Goal: Task Accomplishment & Management: Manage account settings

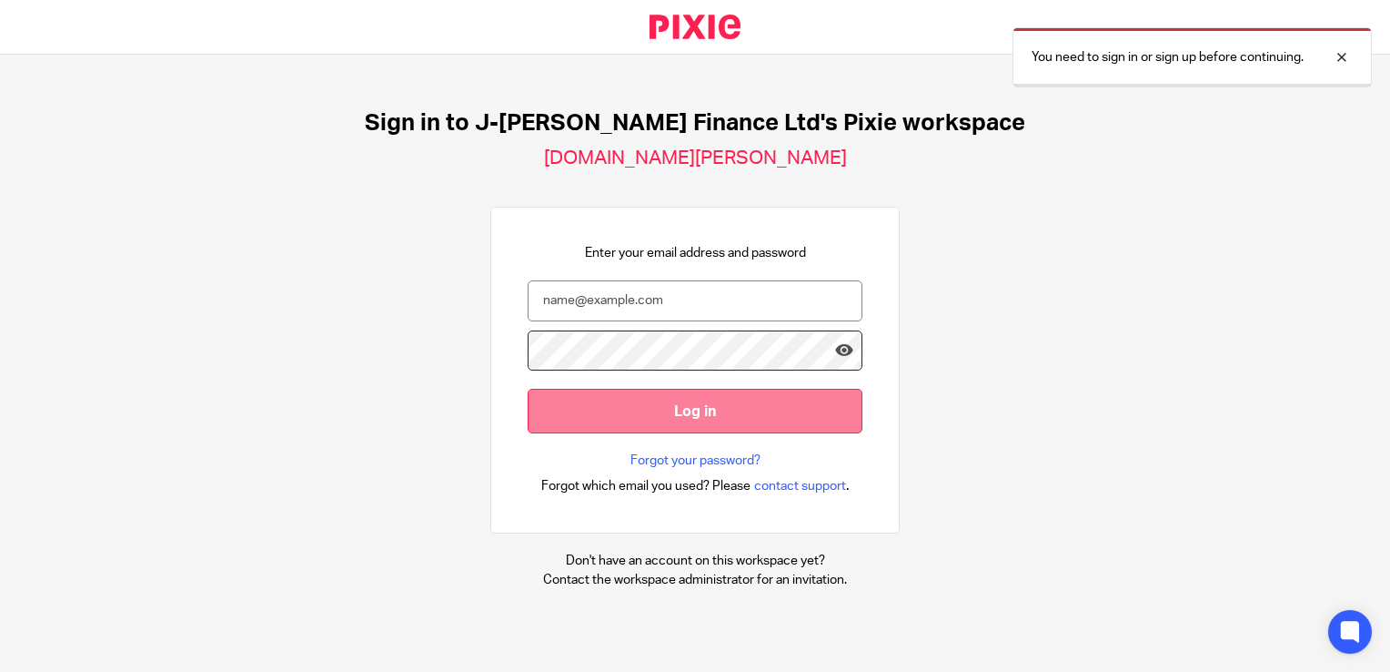
type input "tarin.smillie@j-benn.co.uk"
click at [656, 418] on input "Log in" at bounding box center [695, 411] width 335 height 45
type input "[PERSON_NAME][EMAIL_ADDRESS][PERSON_NAME][DOMAIN_NAME][PERSON_NAME]"
click at [596, 417] on input "Log in" at bounding box center [695, 411] width 335 height 45
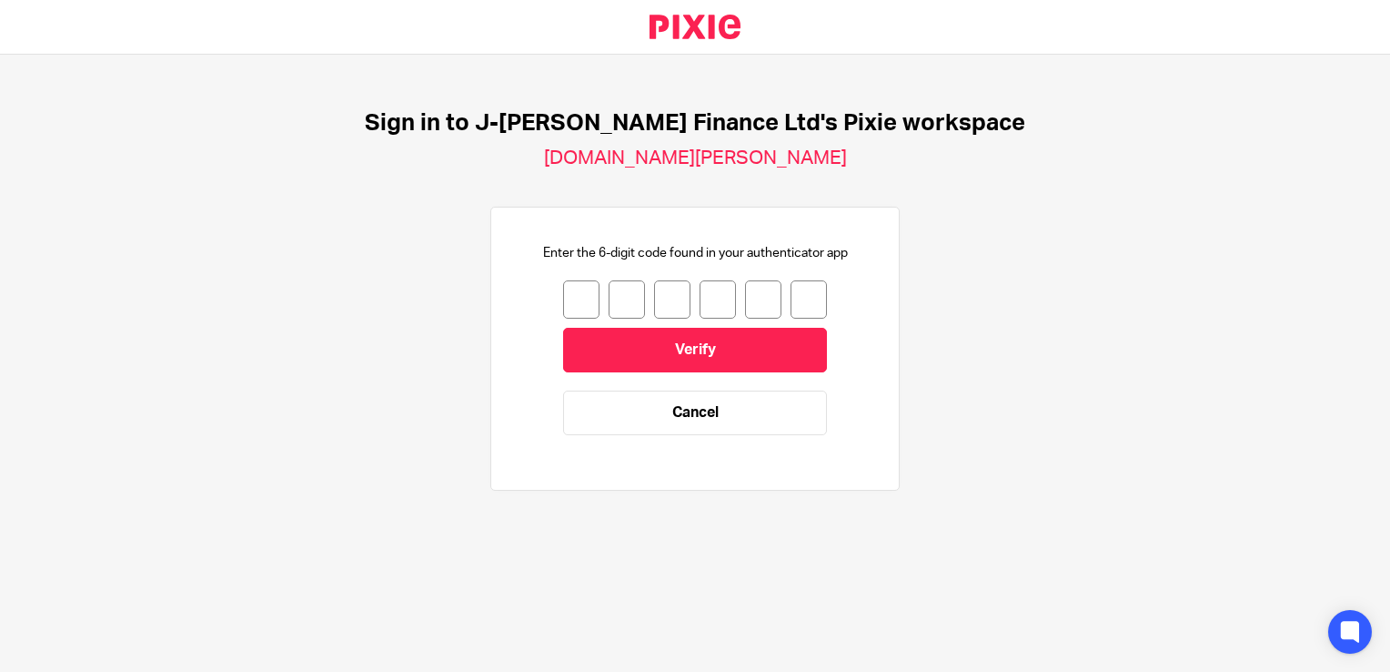
click at [563, 300] on input "number" at bounding box center [581, 299] width 36 height 38
type input "1"
type input "5"
type input "2"
type input "6"
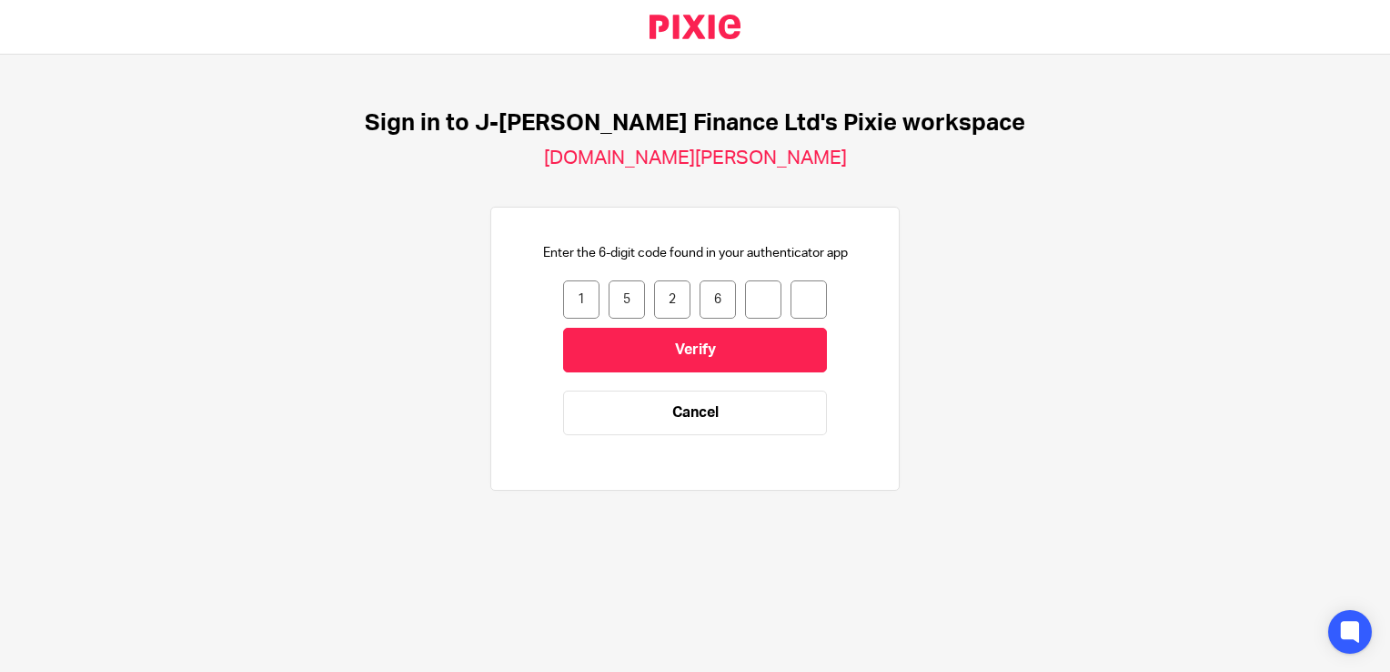
type input "5"
type input "7"
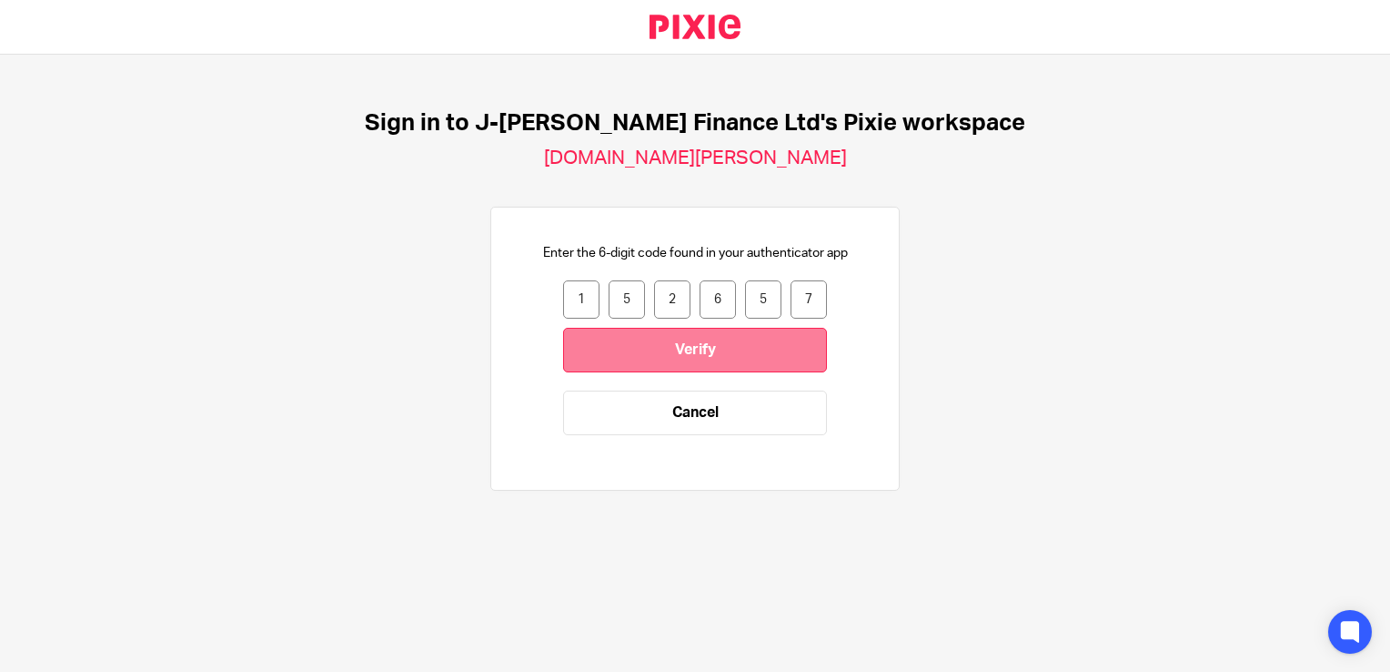
click at [672, 359] on input "Verify" at bounding box center [695, 350] width 264 height 45
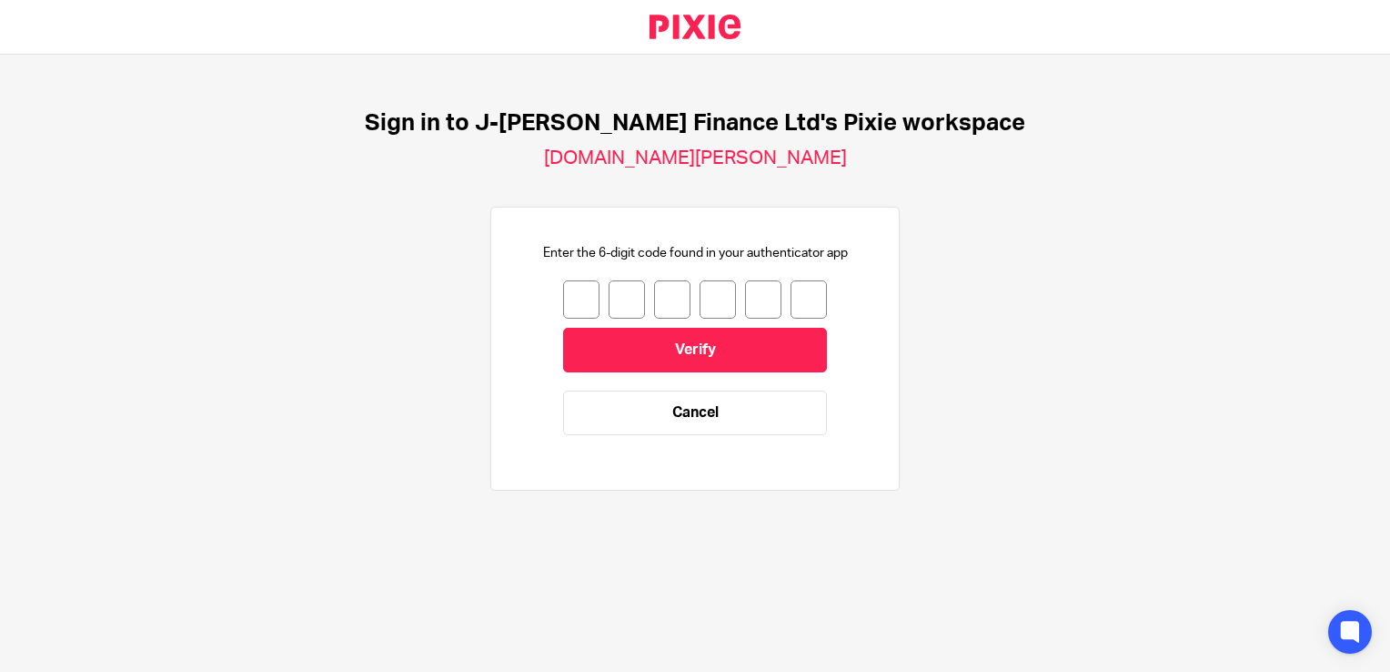
drag, startPoint x: 568, startPoint y: 304, endPoint x: 581, endPoint y: 291, distance: 18.0
click at [575, 304] on input "number" at bounding box center [581, 299] width 36 height 38
type input "7"
type input "5"
type input "1"
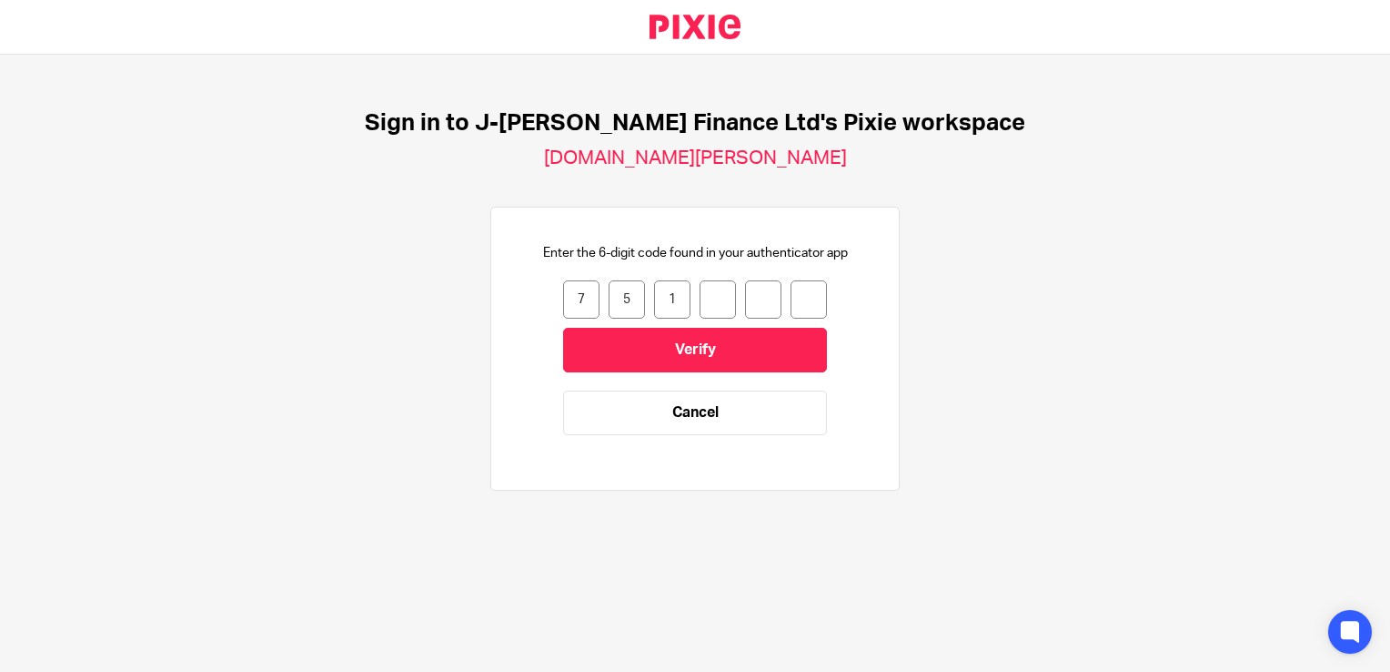
click at [574, 300] on input "7" at bounding box center [581, 299] width 36 height 38
type input "1"
type input "5"
type input "1"
click at [617, 297] on input "5" at bounding box center [627, 299] width 36 height 38
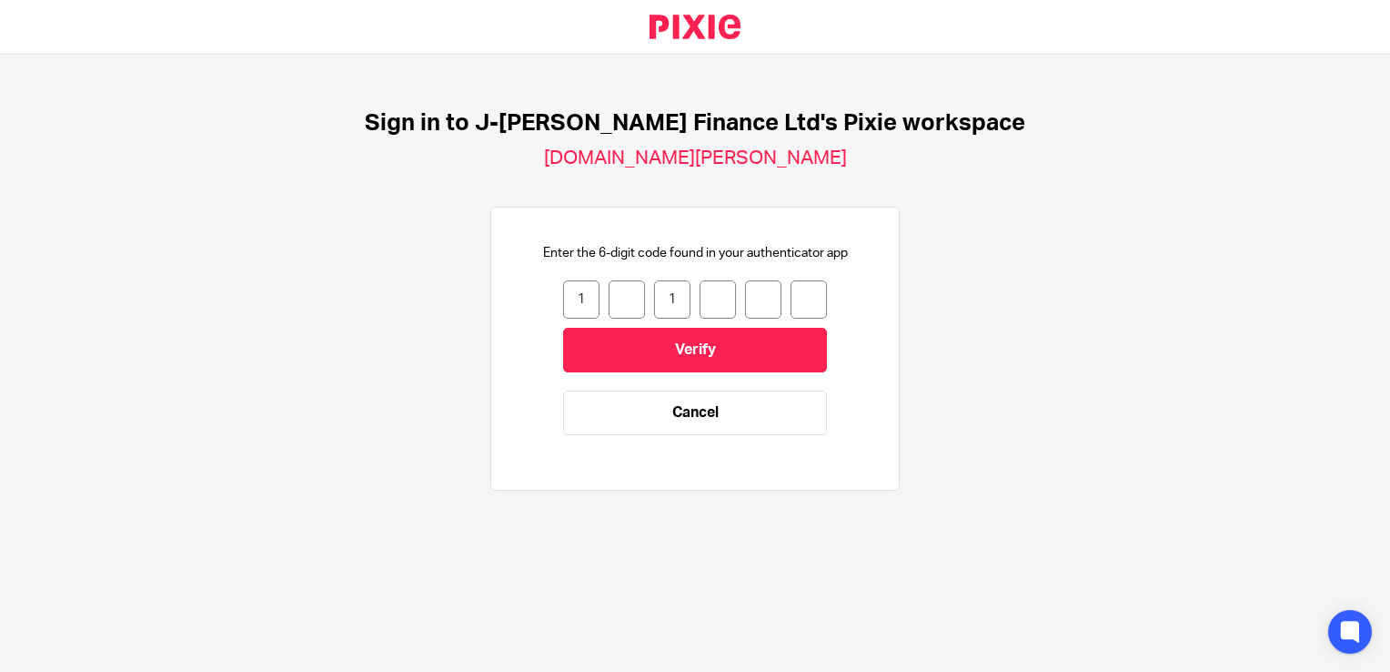
type input "1"
type input "6"
type input "0"
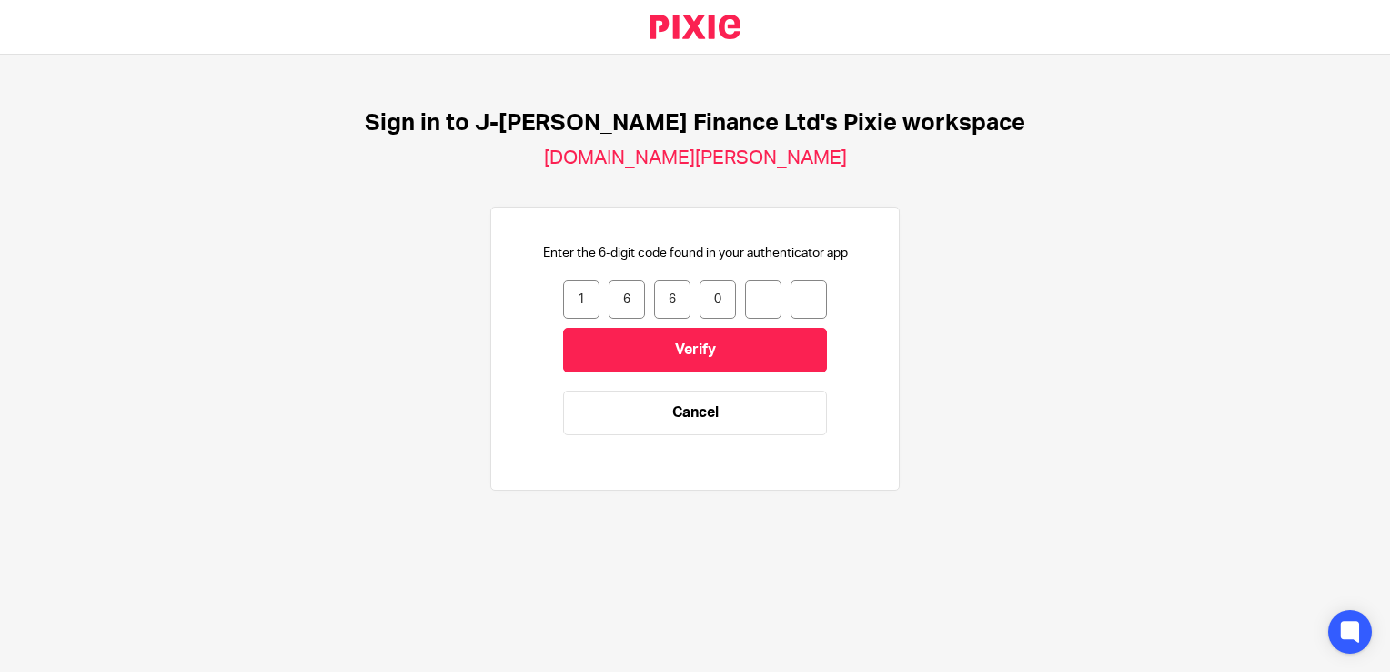
type input "5"
type input "6"
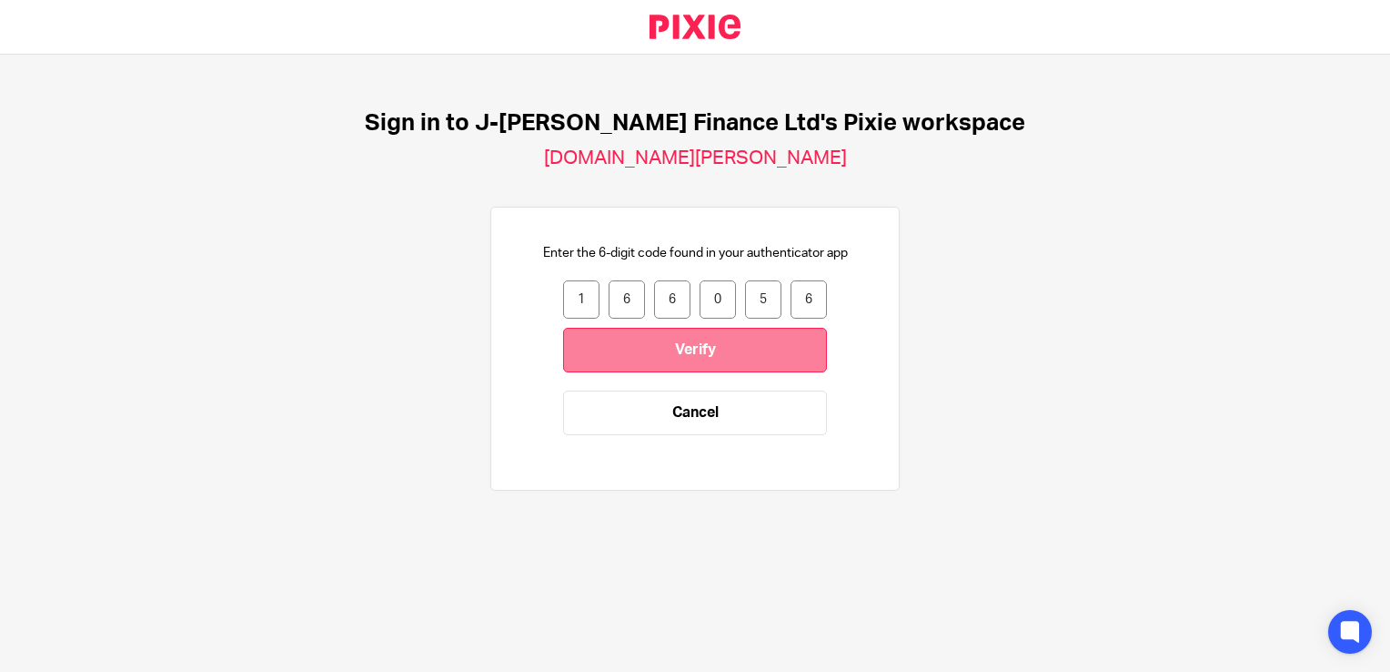
click at [712, 348] on input "Verify" at bounding box center [695, 350] width 264 height 45
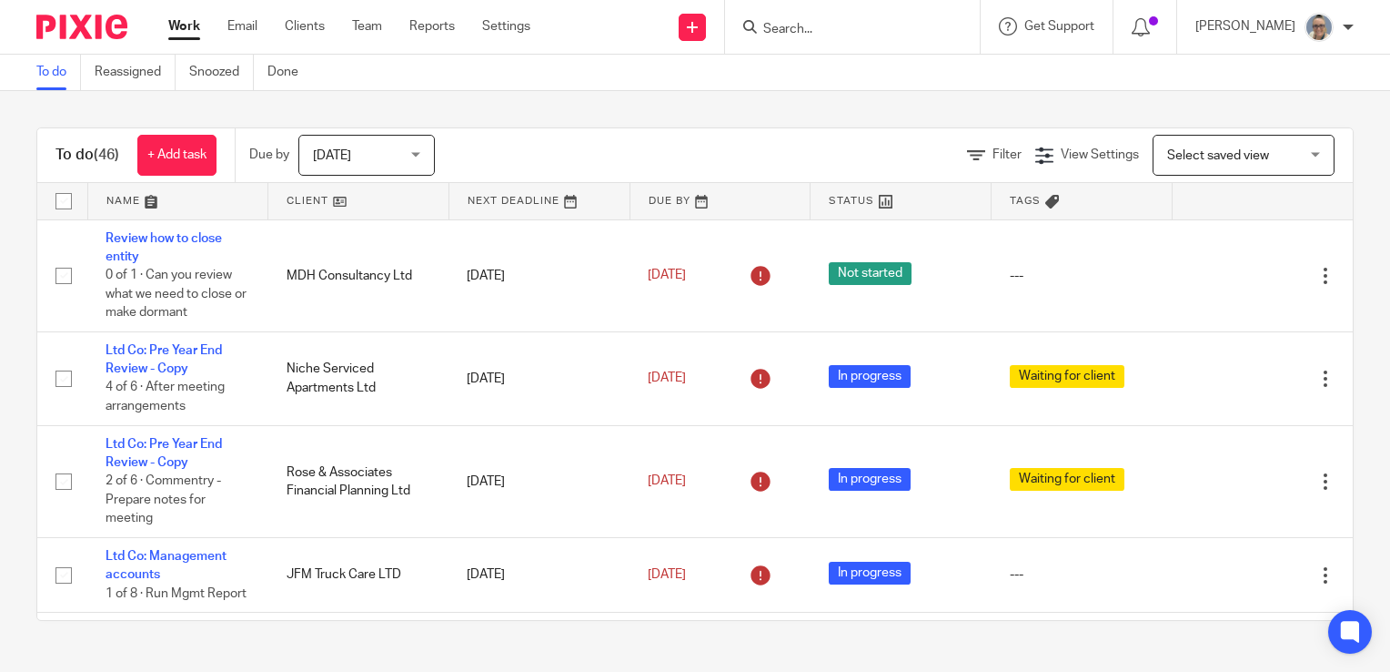
click at [502, 206] on link at bounding box center [540, 201] width 180 height 36
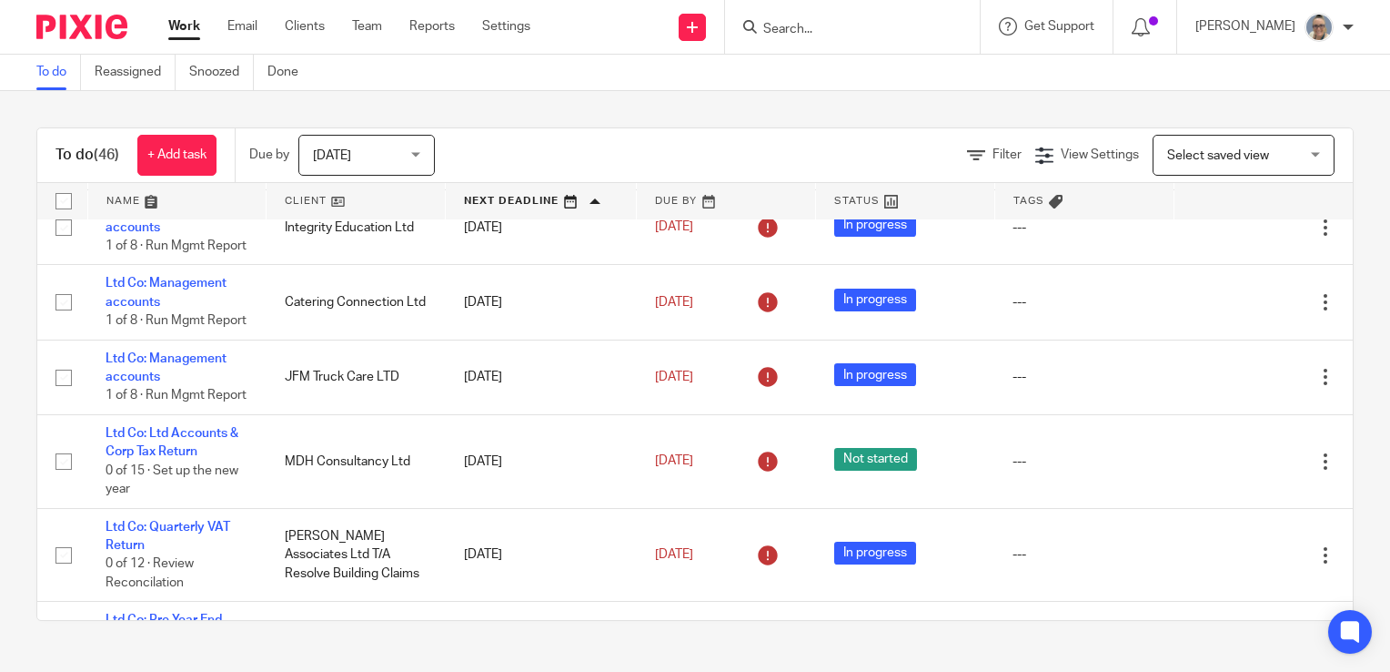
scroll to position [728, 0]
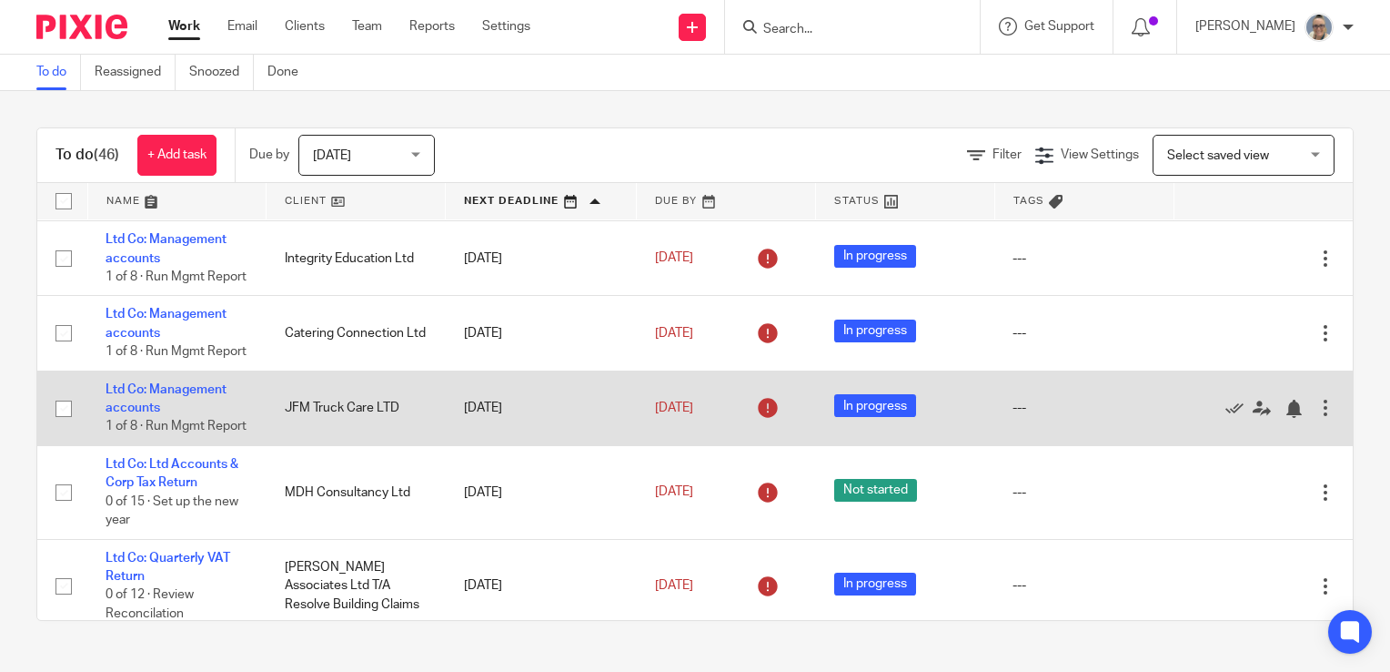
click at [1295, 445] on td "Edit task Delete" at bounding box center [1263, 407] width 179 height 75
click at [1317, 417] on div at bounding box center [1326, 408] width 18 height 18
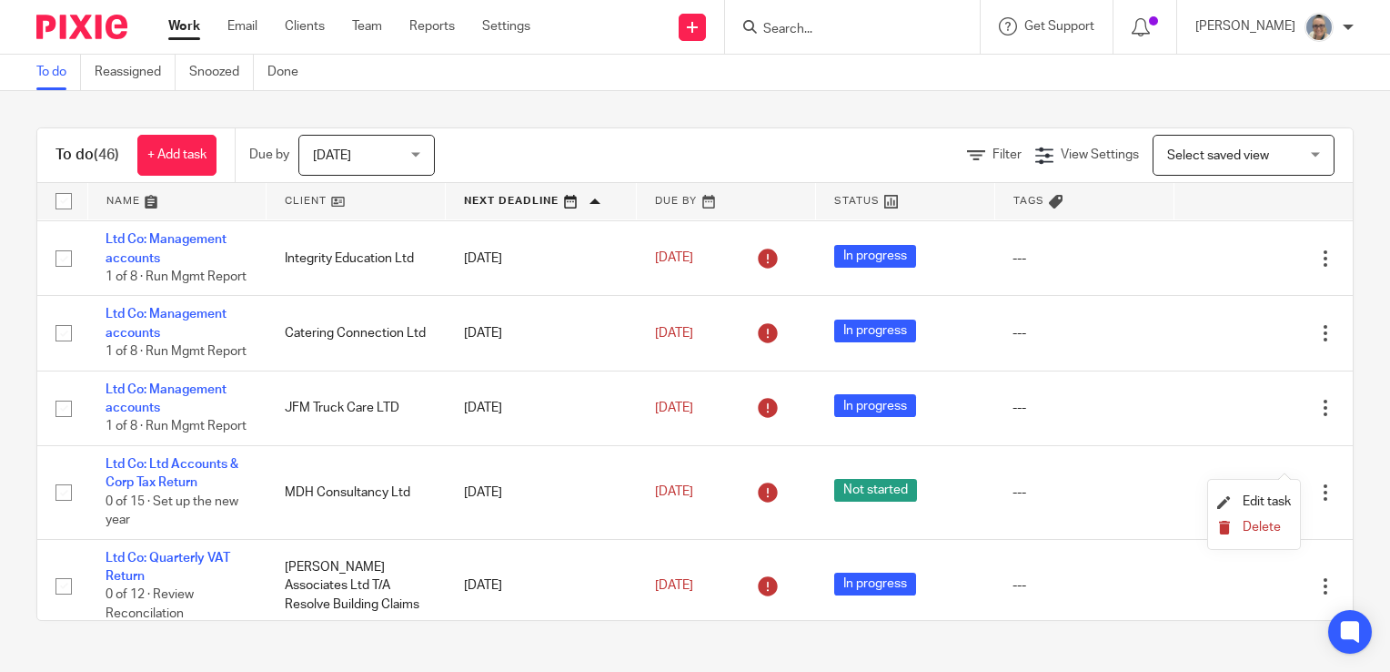
click at [1267, 532] on button "Delete" at bounding box center [1255, 528] width 74 height 15
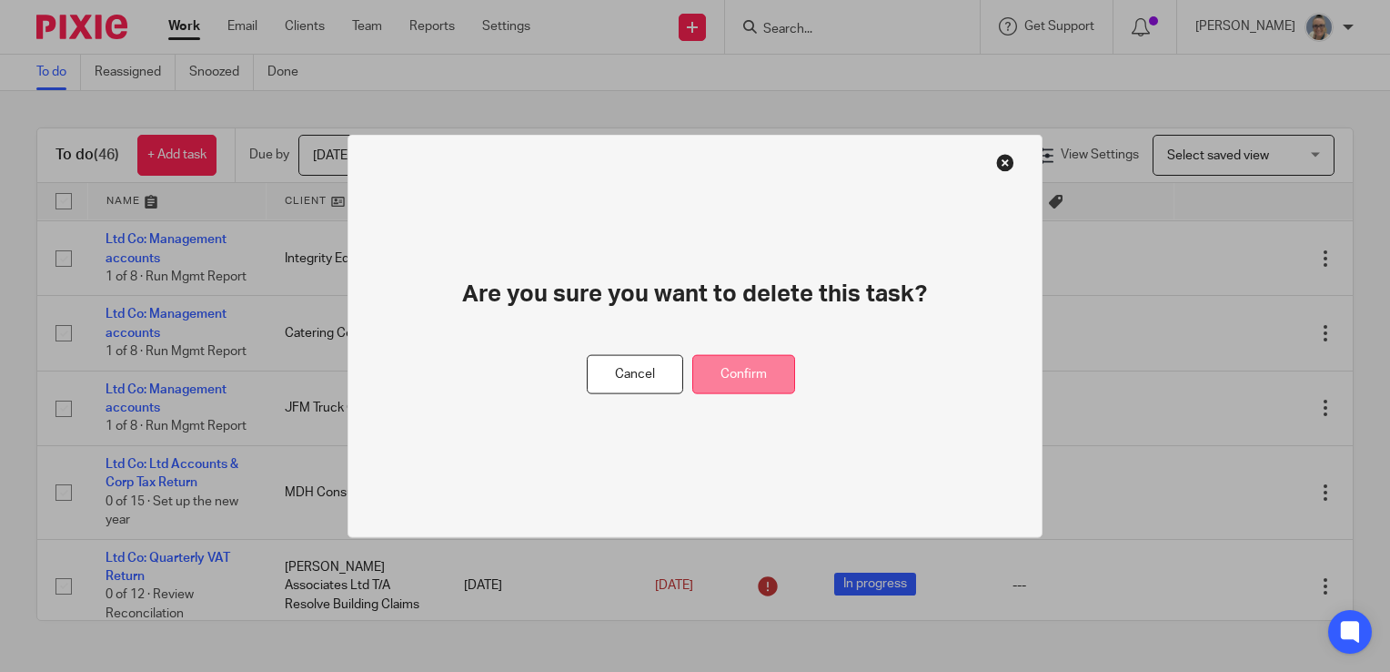
click at [744, 369] on button "Confirm" at bounding box center [744, 374] width 103 height 39
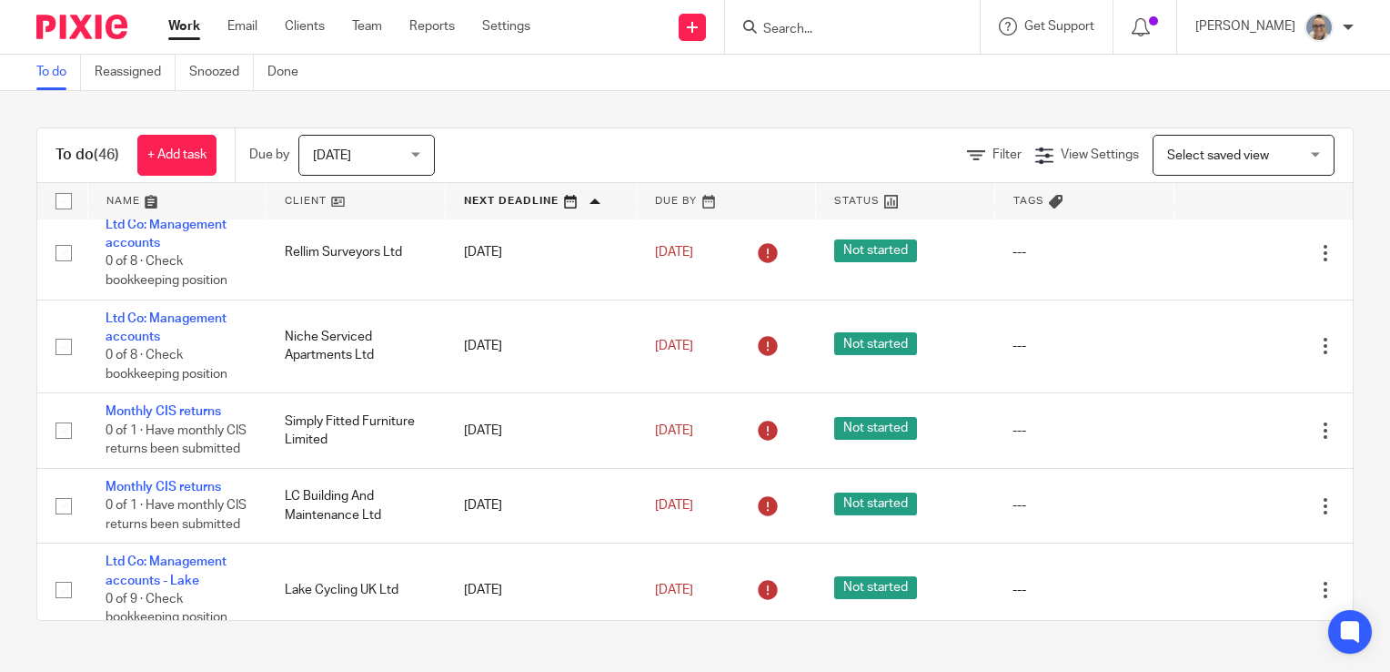
scroll to position [3766, 0]
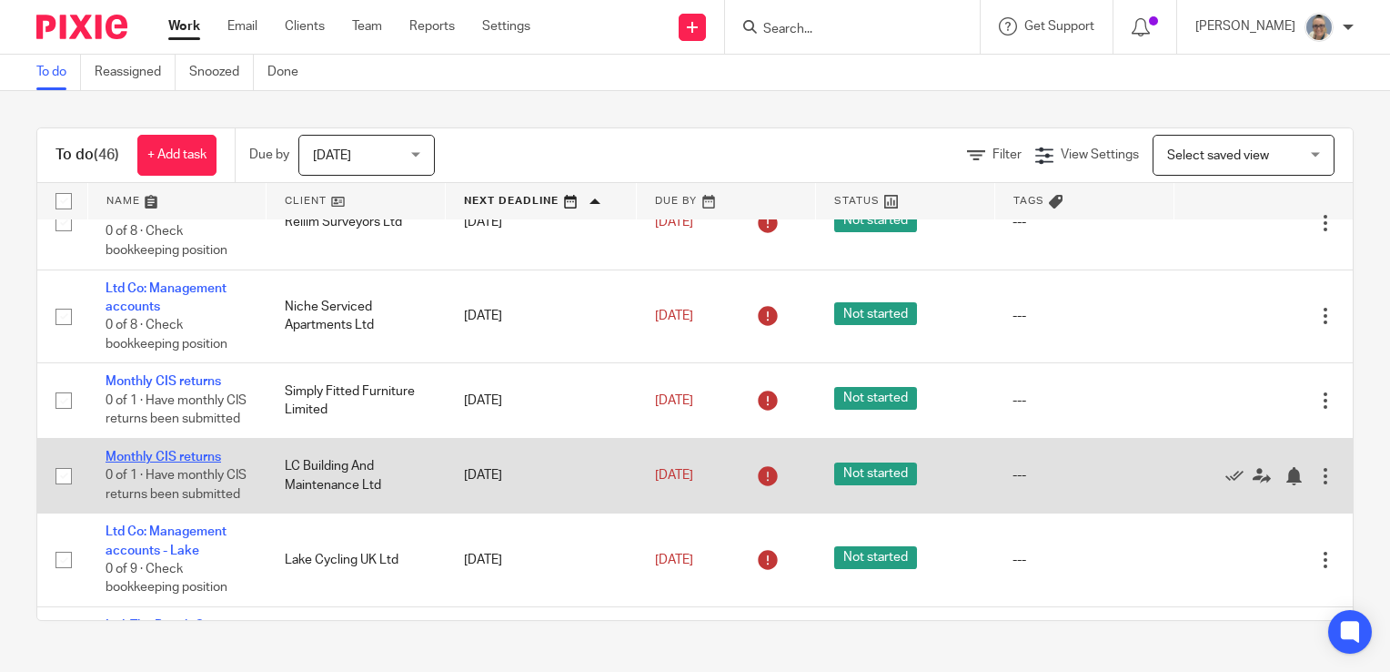
click at [125, 463] on link "Monthly CIS returns" at bounding box center [164, 456] width 116 height 13
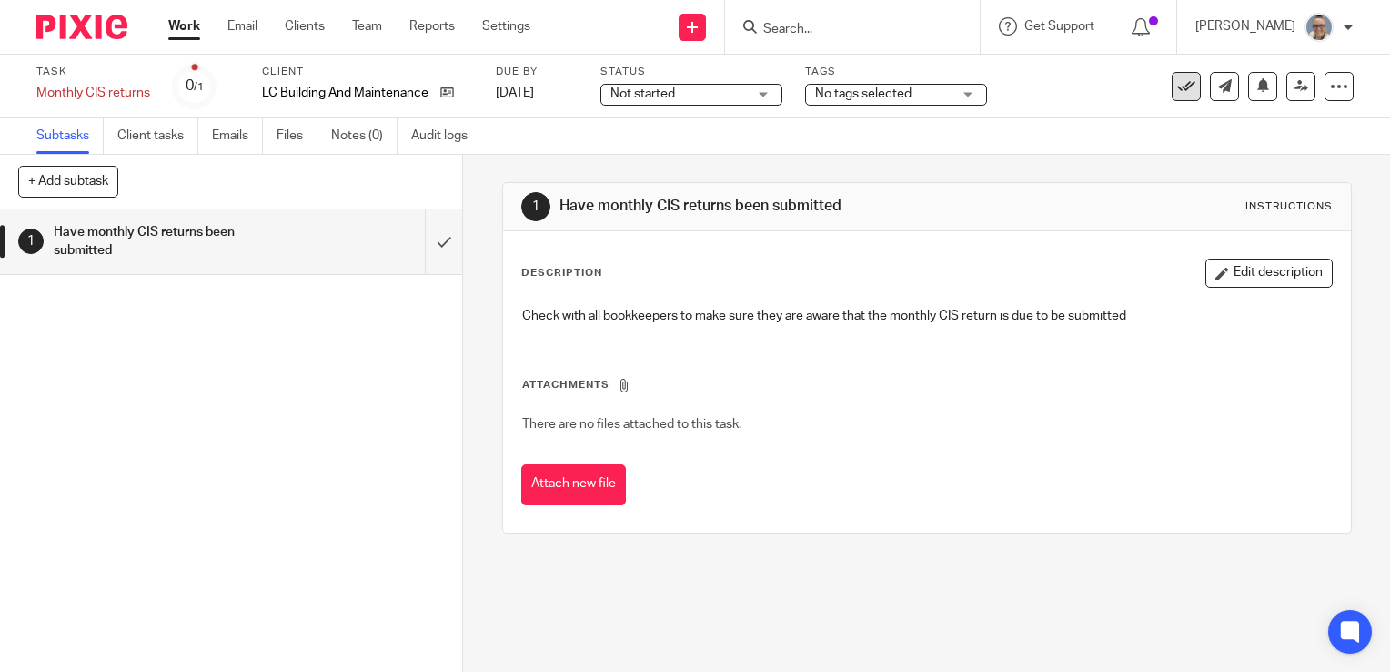
click at [1178, 78] on icon at bounding box center [1187, 86] width 18 height 18
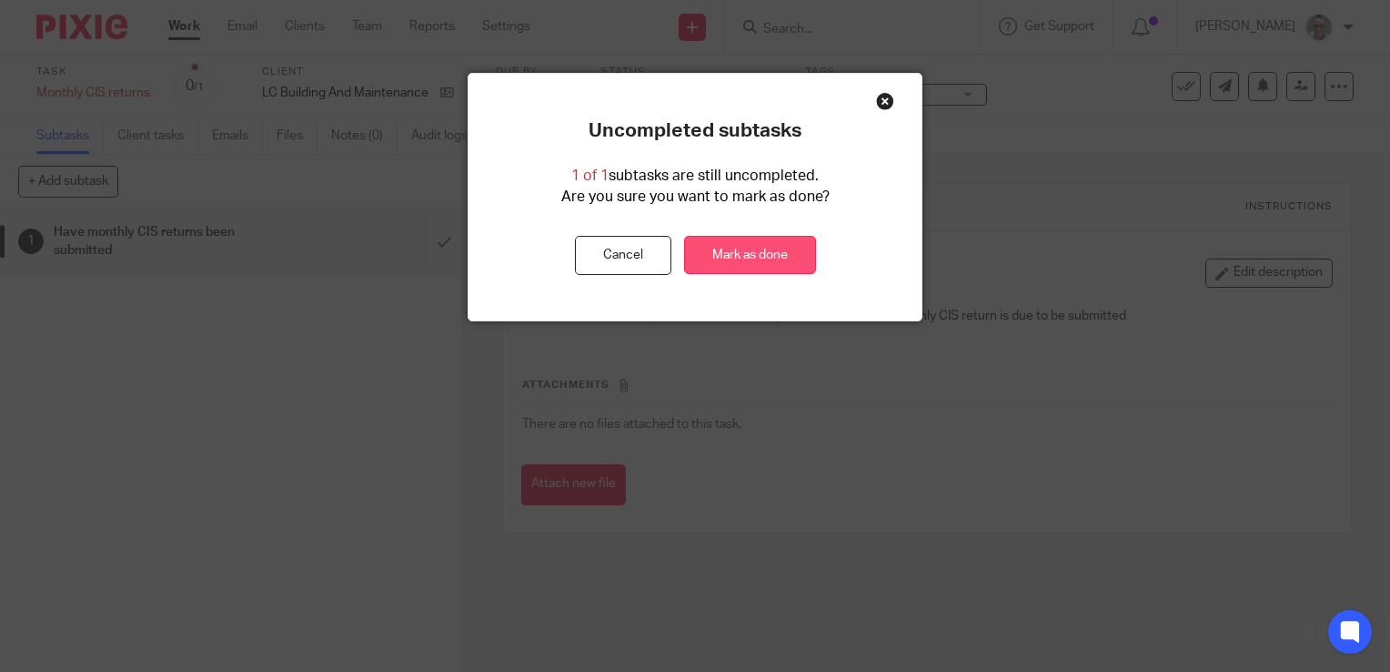
click at [716, 258] on link "Mark as done" at bounding box center [750, 255] width 132 height 39
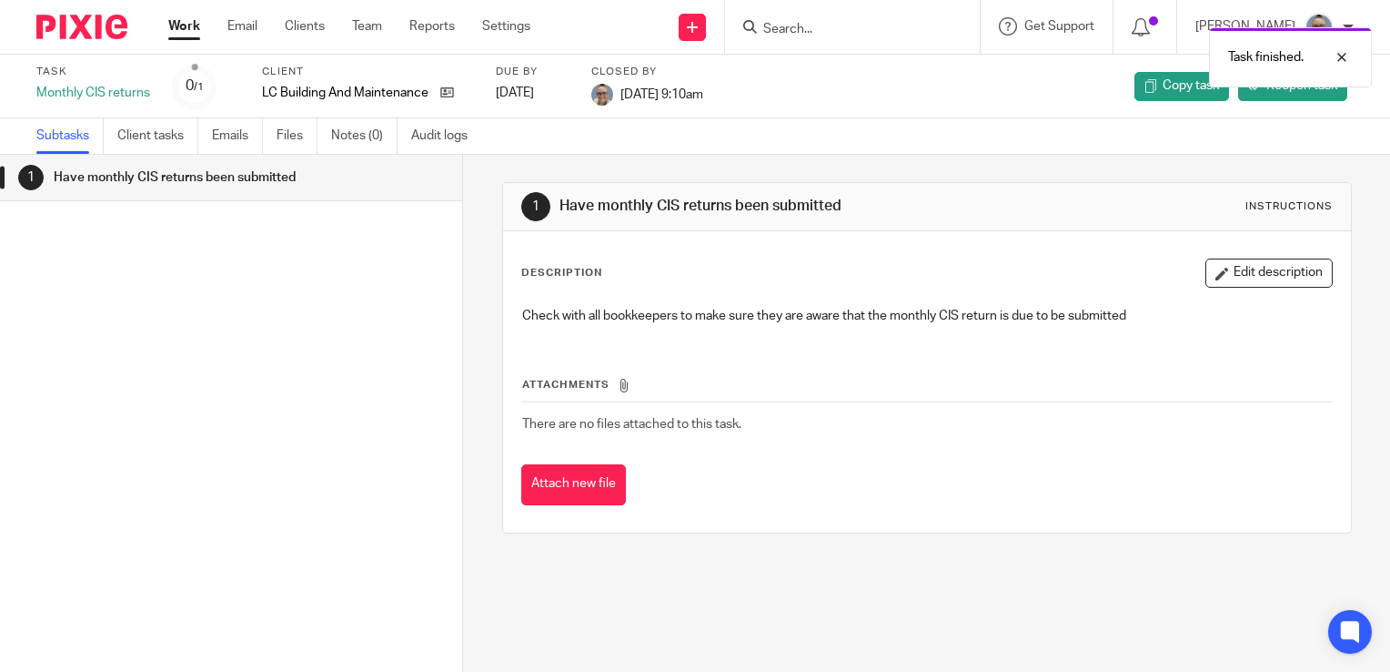
click at [189, 35] on link "Work" at bounding box center [184, 26] width 32 height 18
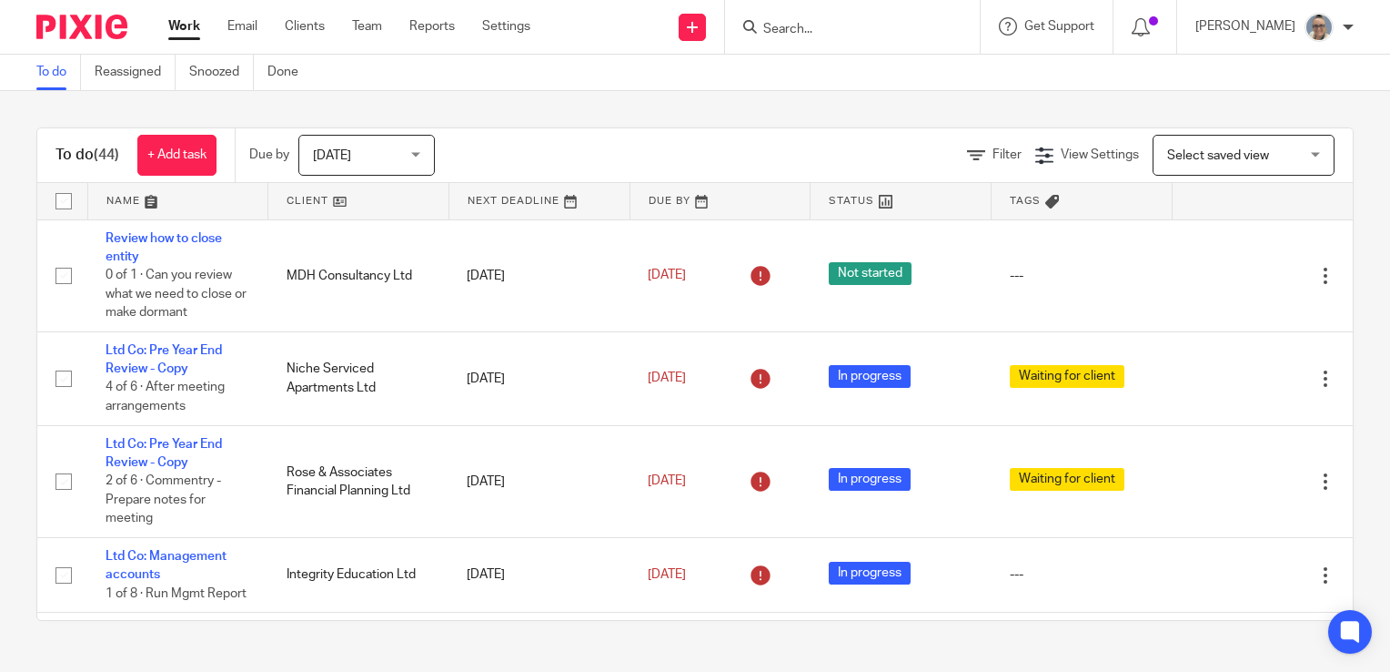
click at [531, 202] on link at bounding box center [540, 201] width 180 height 36
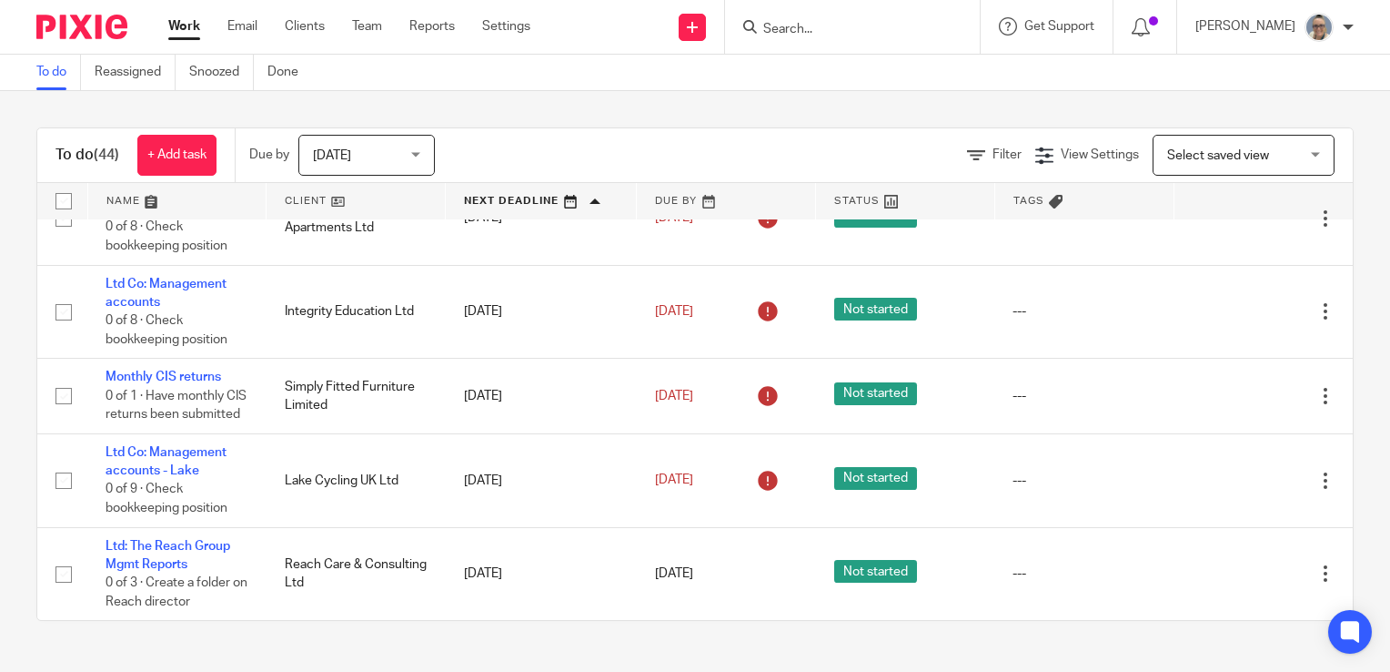
scroll to position [3853, 0]
click at [393, 155] on span "[DATE]" at bounding box center [361, 155] width 96 height 38
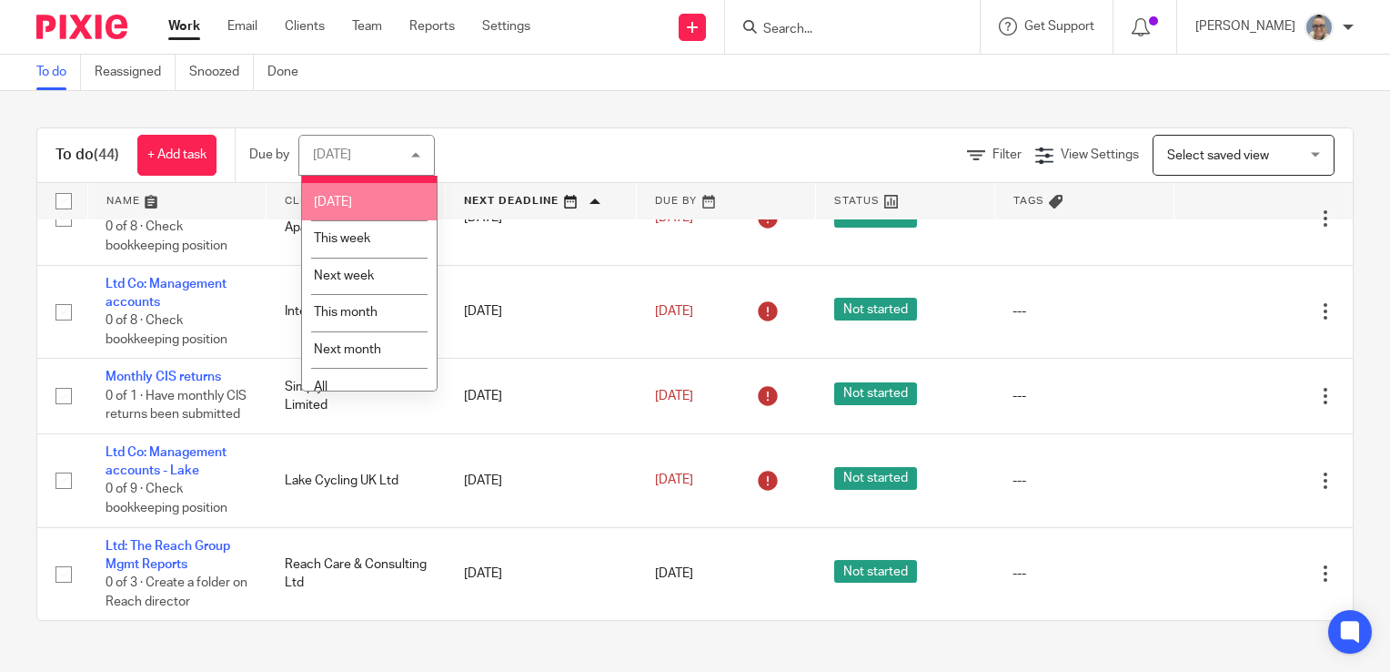
scroll to position [46, 0]
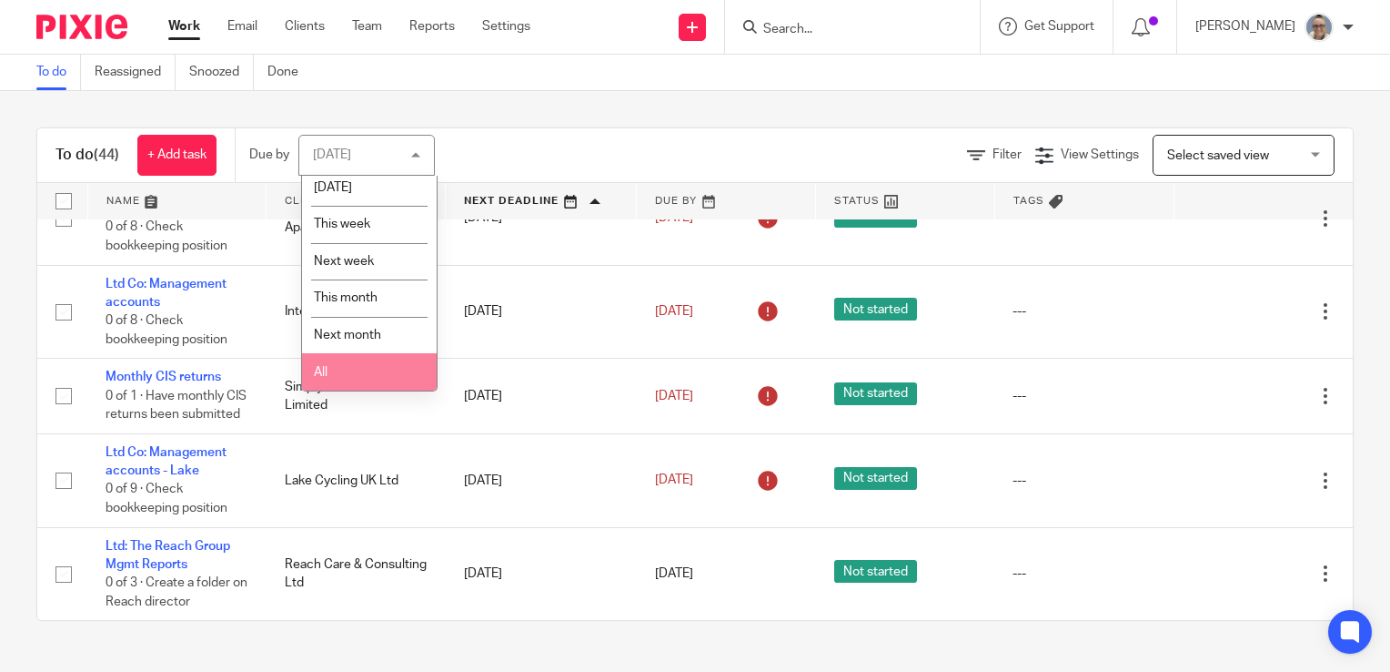
click at [361, 379] on li "All" at bounding box center [369, 371] width 135 height 37
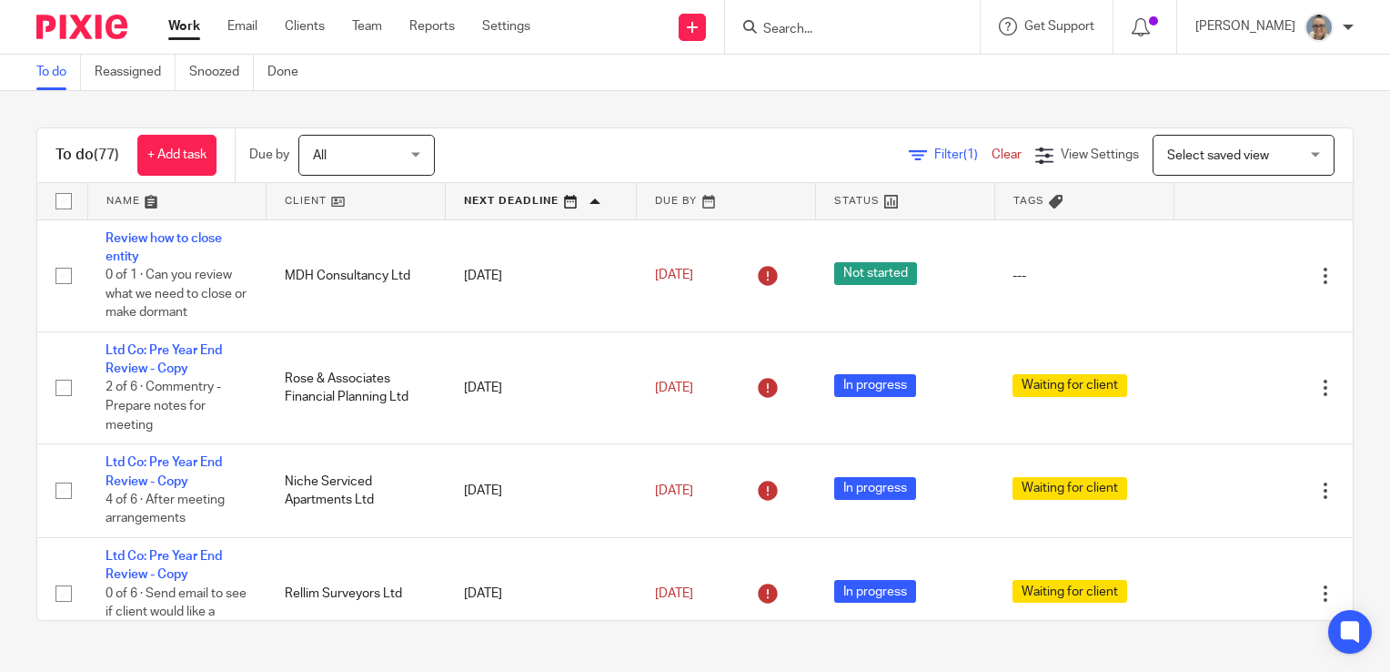
click at [521, 202] on link at bounding box center [541, 201] width 190 height 36
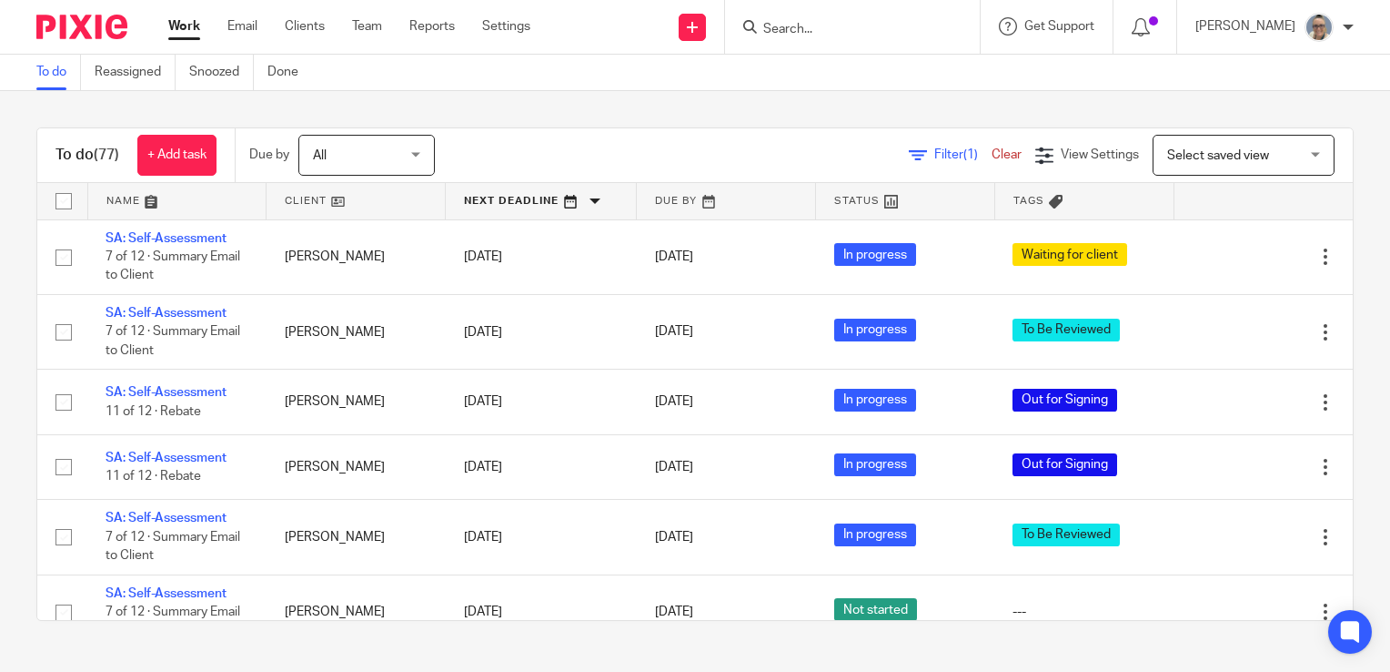
click at [508, 202] on link at bounding box center [541, 201] width 190 height 36
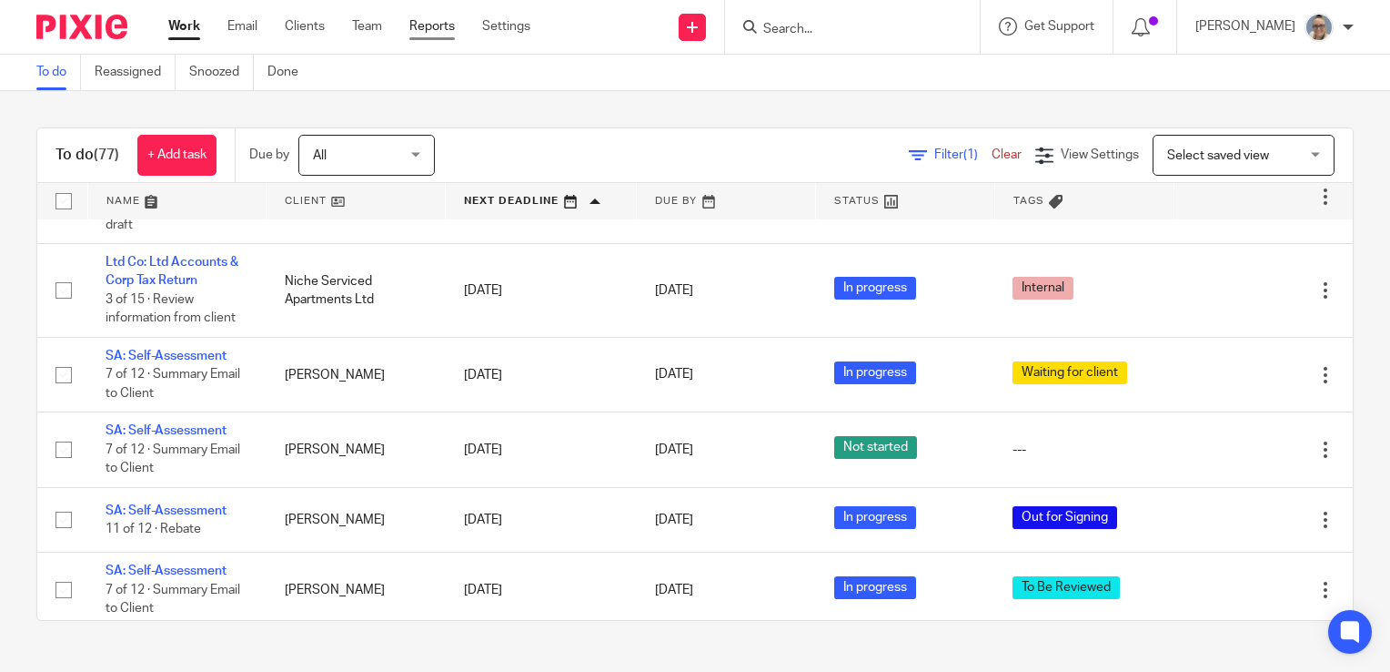
scroll to position [6445, 0]
